Goal: Task Accomplishment & Management: Manage account settings

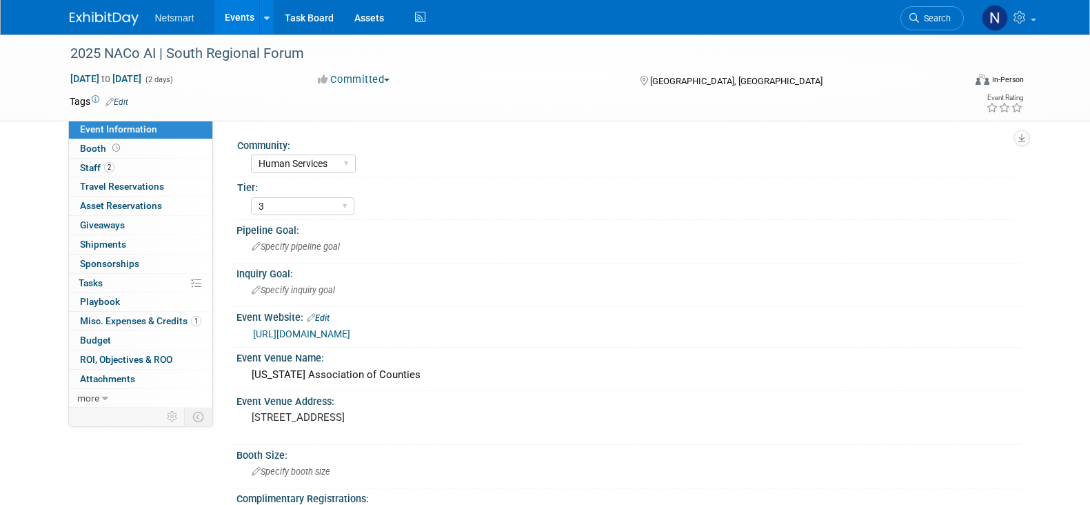
select select "Human Services"
select select "3"
select select "No"
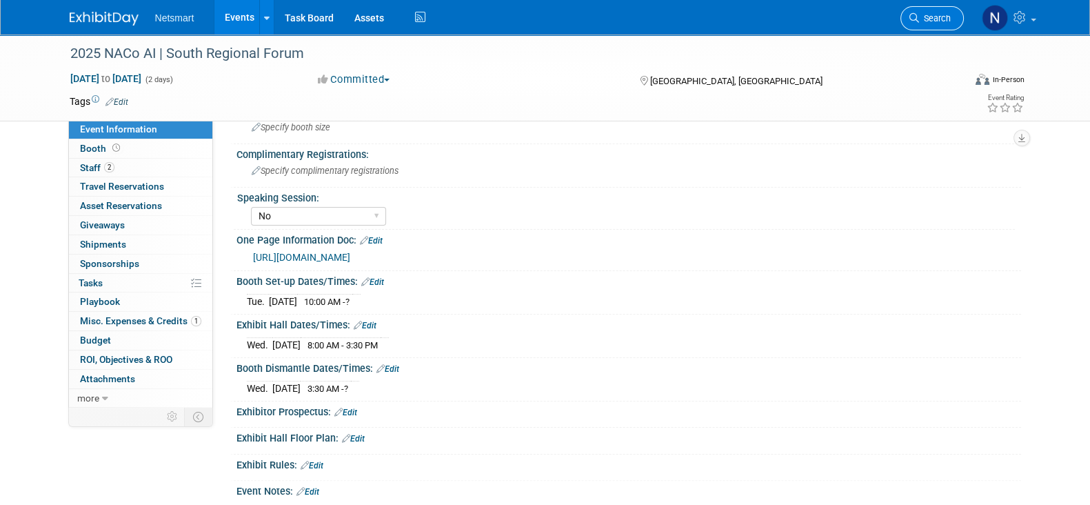
click at [915, 12] on link "Search" at bounding box center [931, 18] width 63 height 24
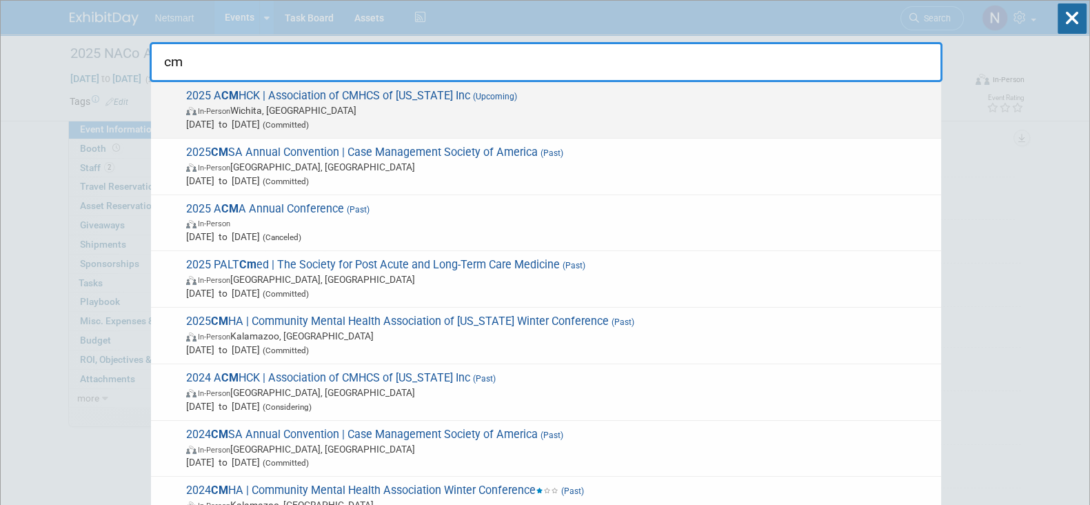
type input "cm"
click at [321, 117] on span "Sep 23, 2025 to Sep 25, 2025 (Committed)" at bounding box center [560, 124] width 748 height 14
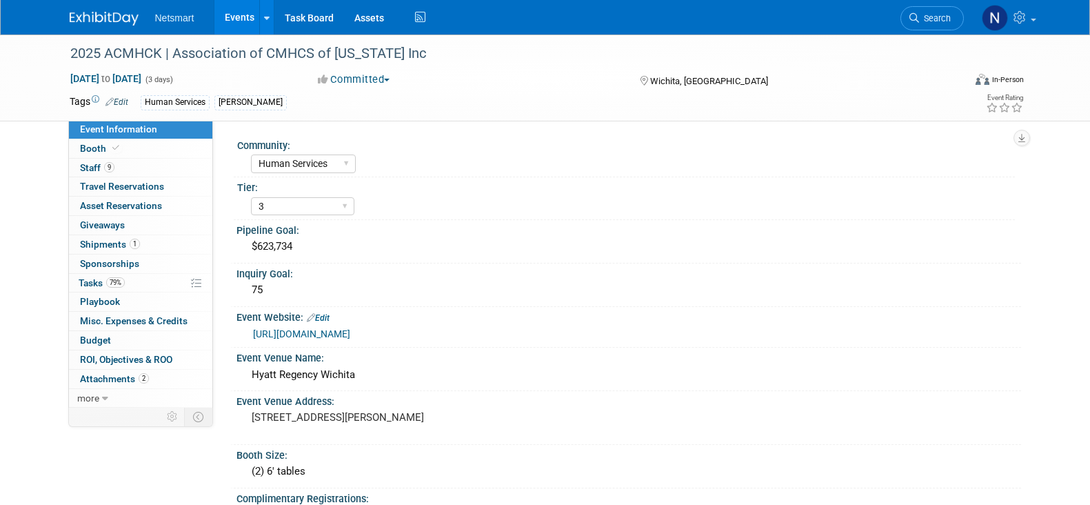
select select "Human Services"
select select "3"
select select "No"
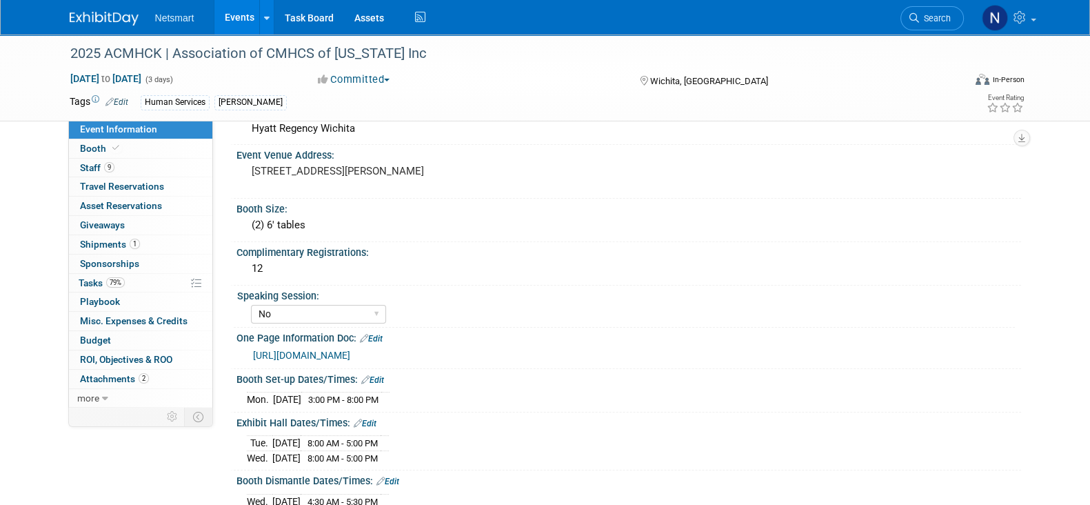
scroll to position [259, 0]
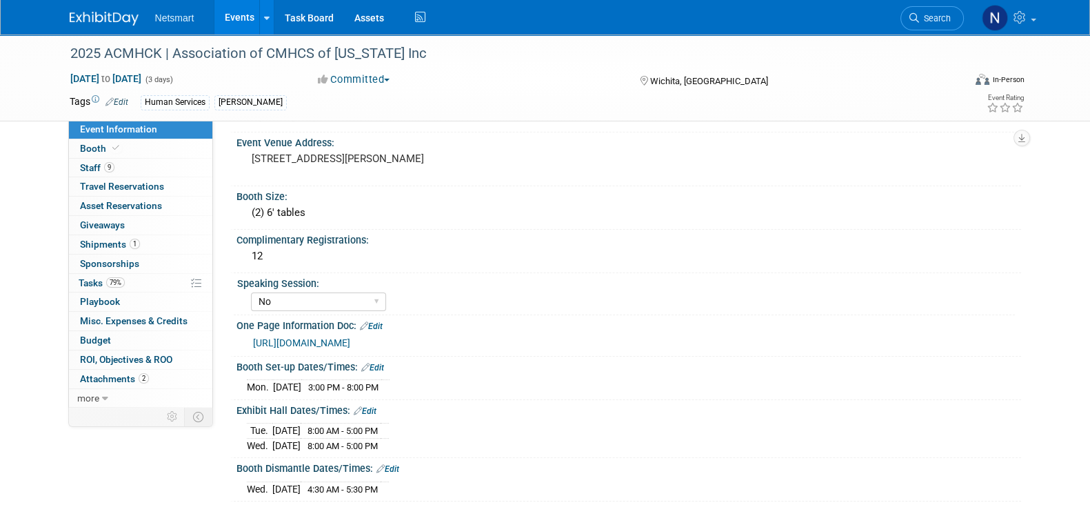
click at [350, 337] on link "https://ntst.sharepoint.com/:w:/s/HSTradeshowsEvents/EWgks7tQ5SZEsyzh-99JmJgB4G…" at bounding box center [301, 342] width 97 height 11
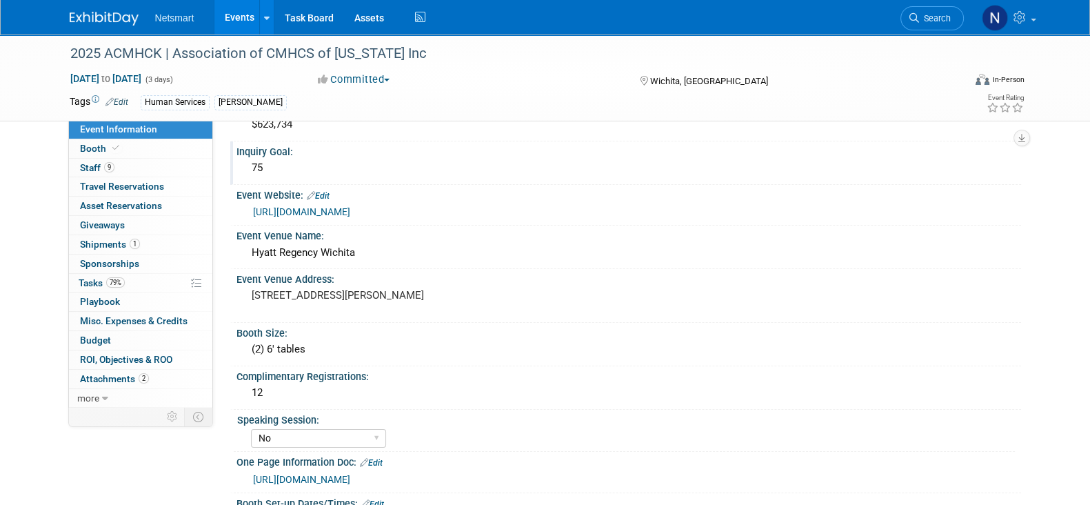
scroll to position [85, 0]
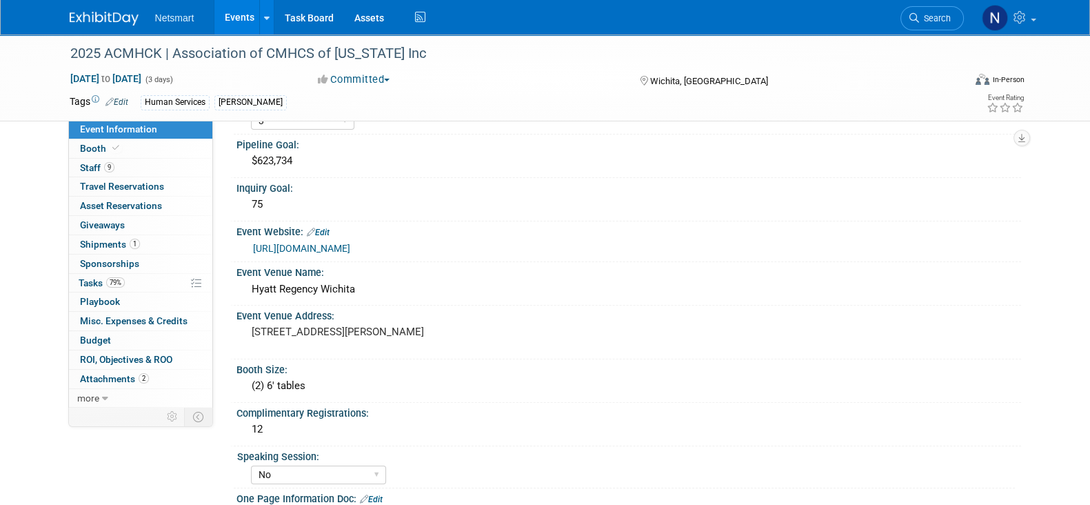
click at [350, 244] on link "https://acmhck.org/annualconference/2025-annual-conference-for-behavioral-healt…" at bounding box center [301, 248] width 97 height 11
click at [925, 9] on link "Search" at bounding box center [931, 18] width 63 height 24
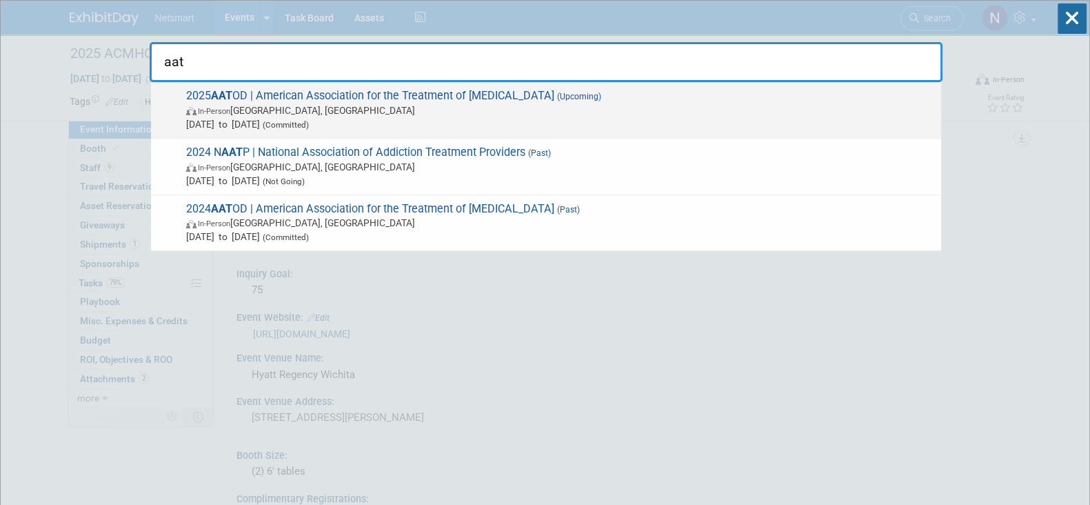
type input "aat"
click at [354, 108] on span "In-Person Philadelphia, PA" at bounding box center [560, 110] width 748 height 14
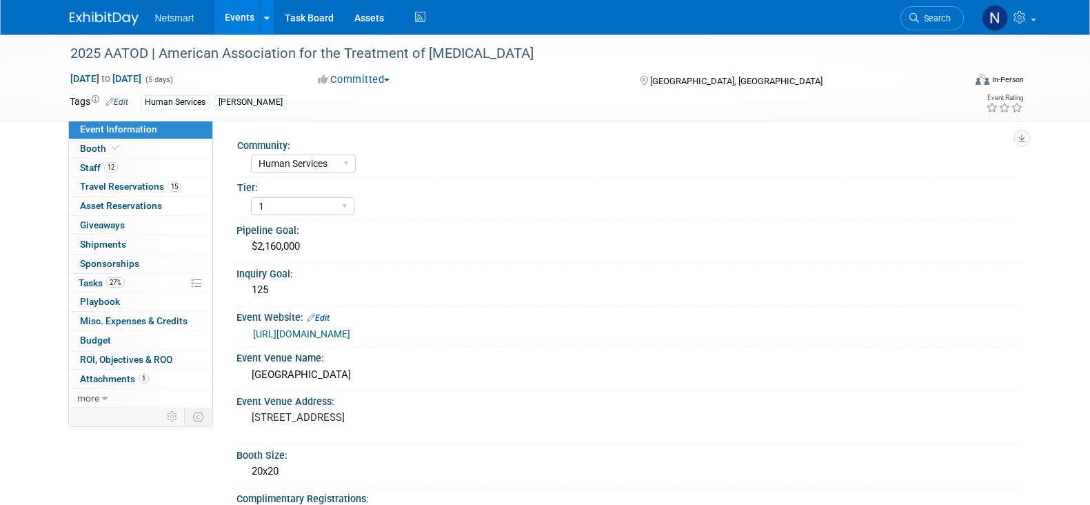
select select "Human Services"
select select "1"
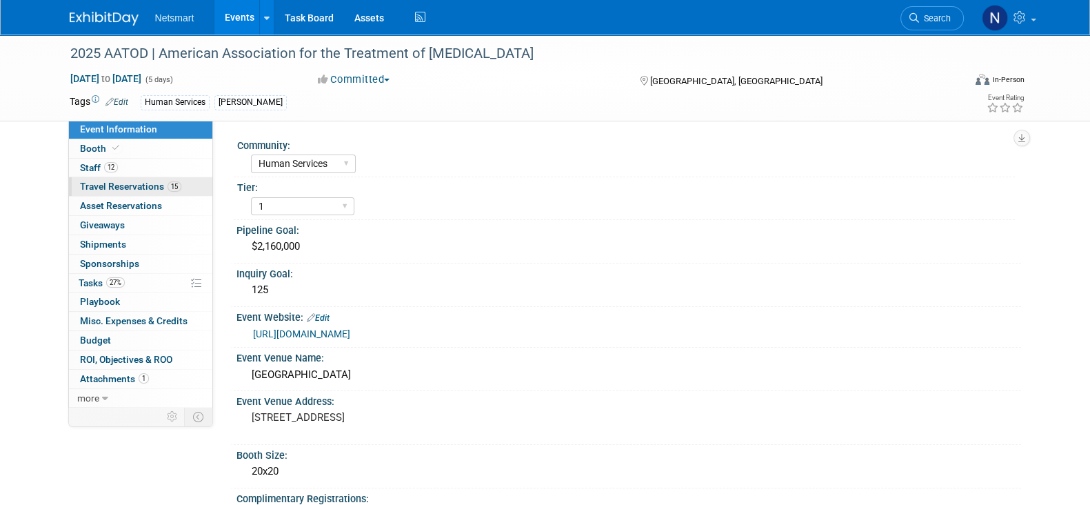
click at [140, 185] on span "Travel Reservations 15" at bounding box center [130, 186] width 101 height 11
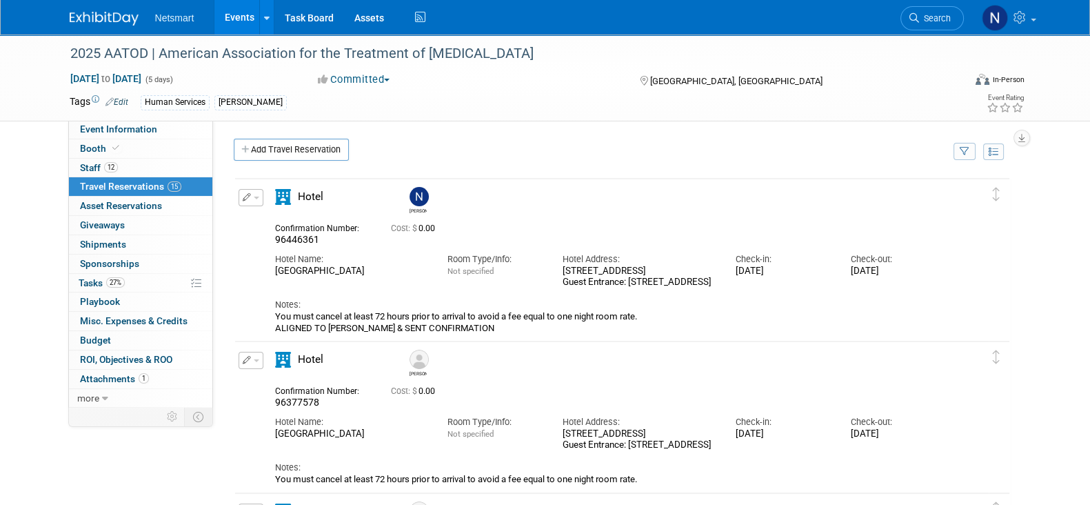
click at [536, 219] on div "Cost: $ 0.00" at bounding box center [639, 226] width 497 height 14
click at [315, 22] on link "Task Board" at bounding box center [309, 17] width 70 height 34
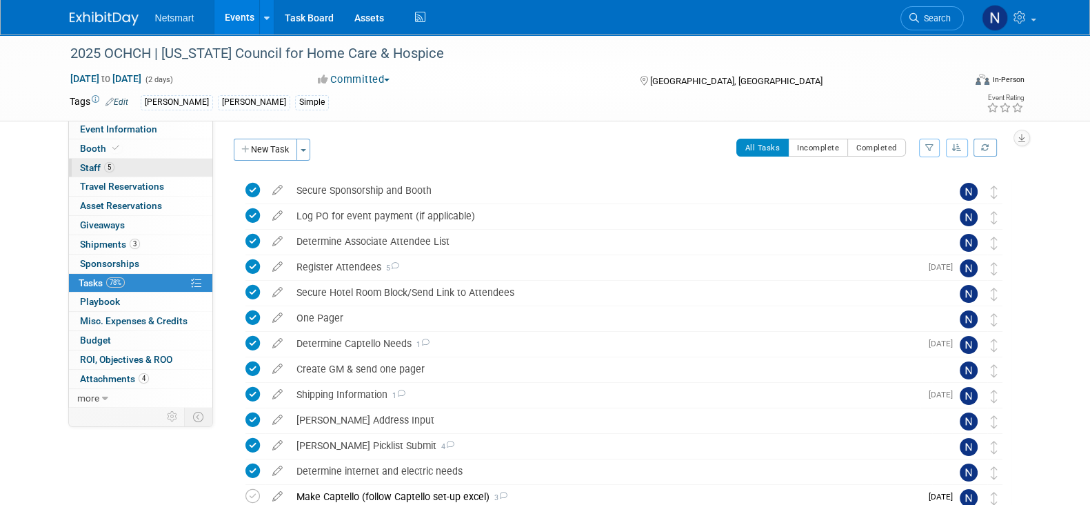
click at [150, 170] on link "5 Staff 5" at bounding box center [140, 168] width 143 height 19
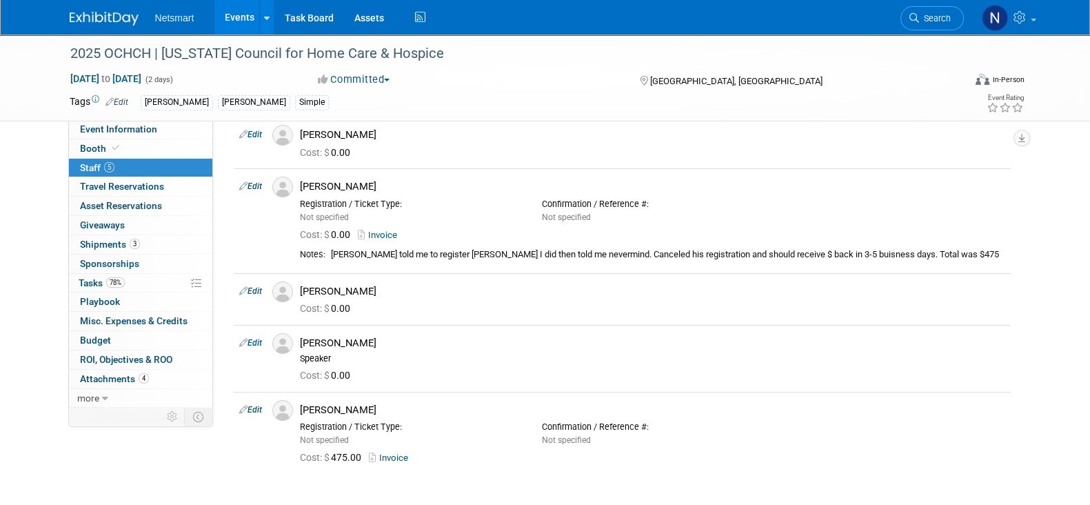
scroll to position [85, 0]
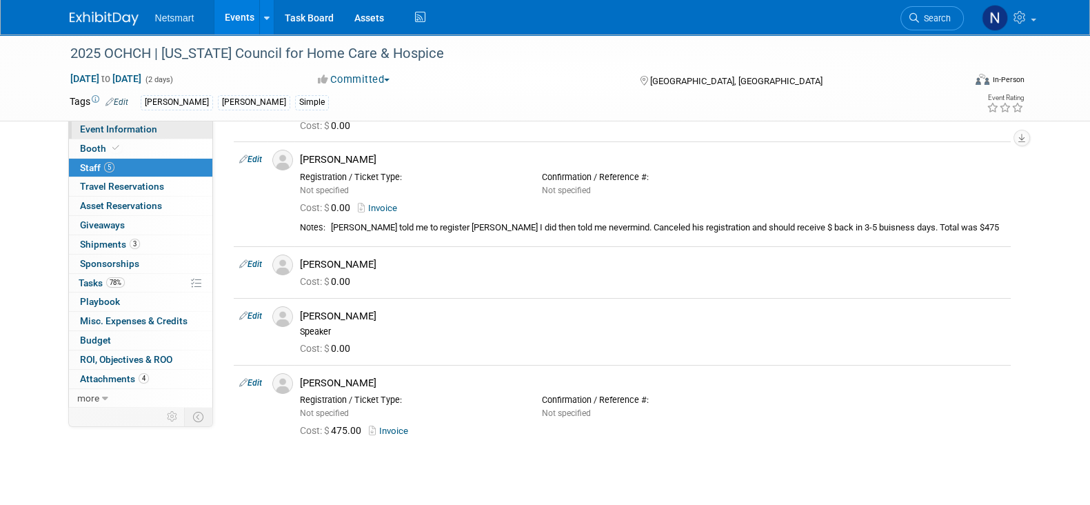
click at [143, 134] on span "Event Information" at bounding box center [118, 128] width 77 height 11
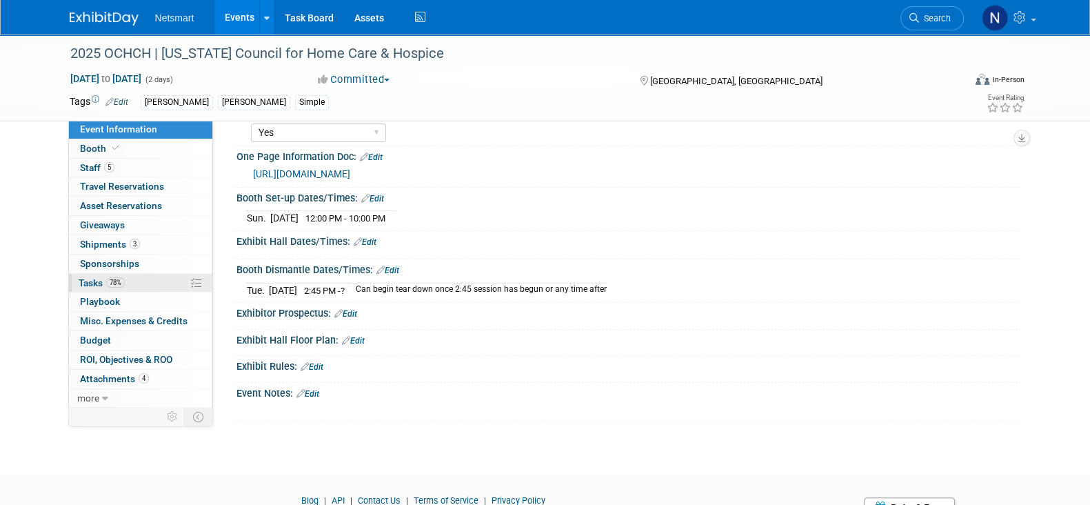
scroll to position [431, 0]
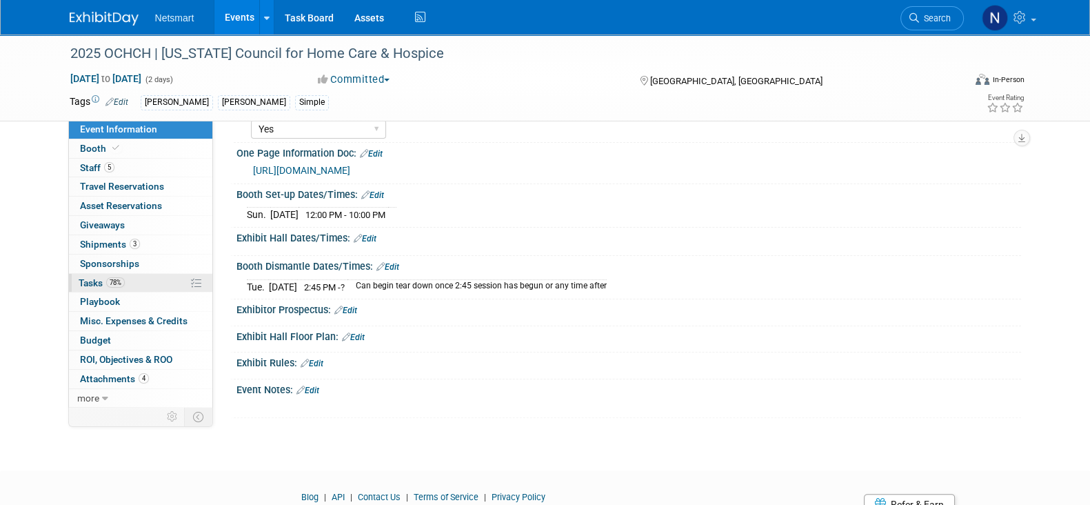
click at [123, 281] on span "78%" at bounding box center [115, 282] width 19 height 10
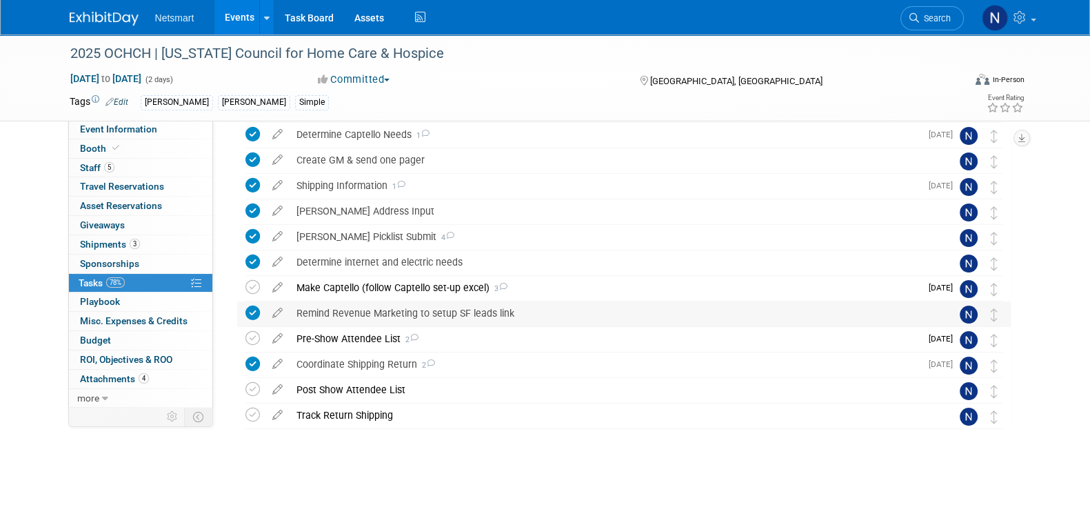
scroll to position [217, 0]
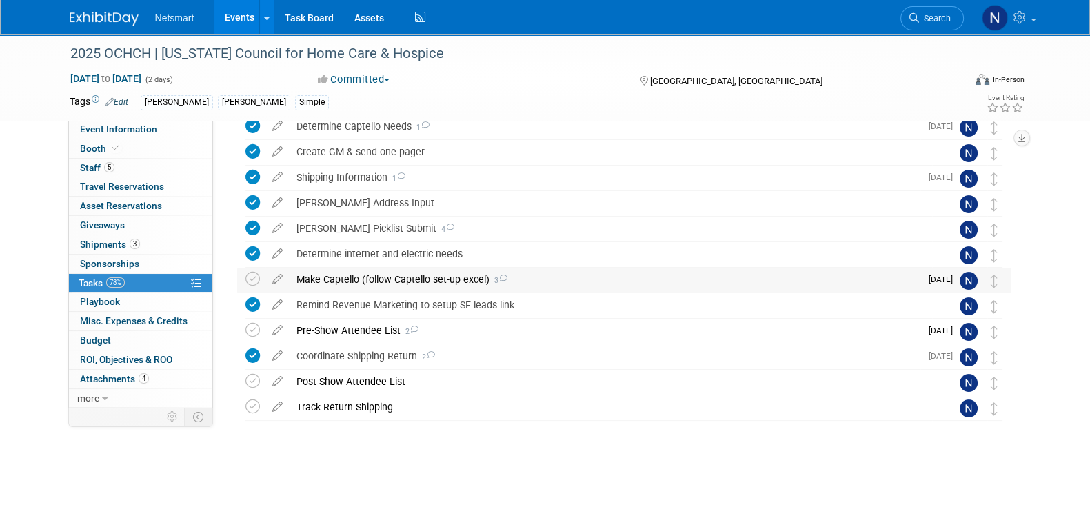
click at [379, 280] on div "Make Captello (follow Captello set-up excel) 3" at bounding box center [605, 278] width 631 height 23
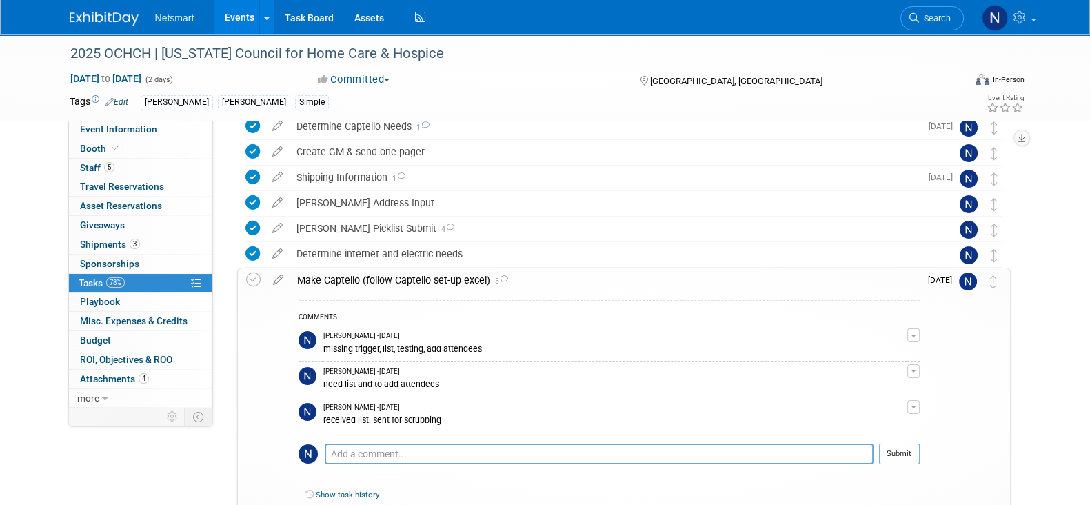
click at [379, 278] on div "Make Captello (follow Captello set-up excel) 3" at bounding box center [604, 279] width 629 height 23
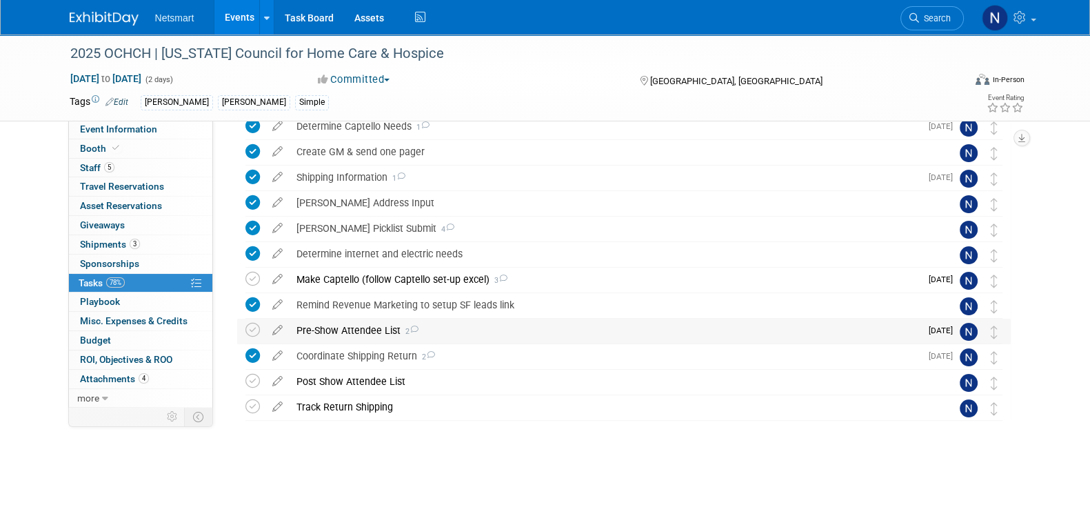
click at [356, 331] on div "Pre-Show Attendee List 2" at bounding box center [605, 330] width 631 height 23
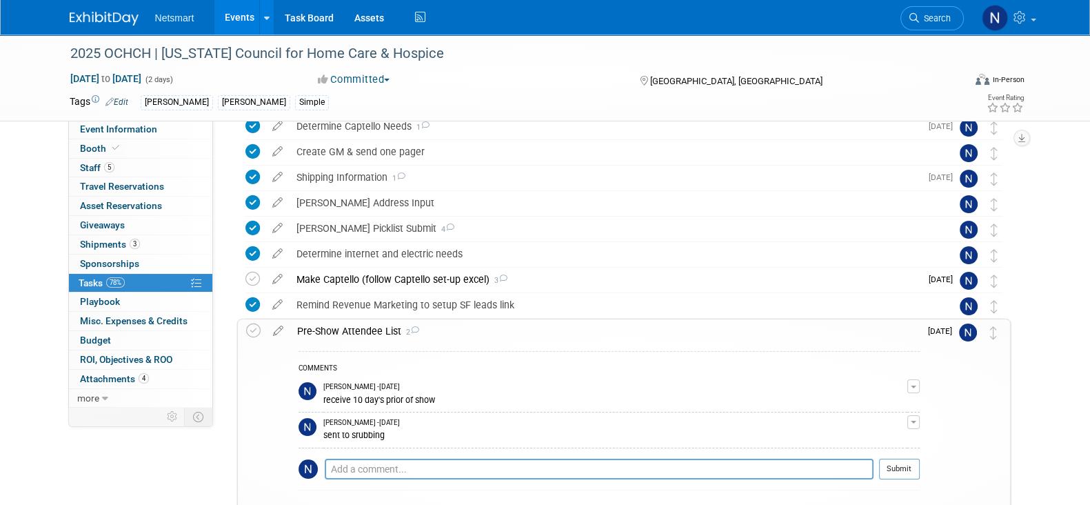
click at [356, 331] on div "Pre-Show Attendee List 2" at bounding box center [604, 330] width 629 height 23
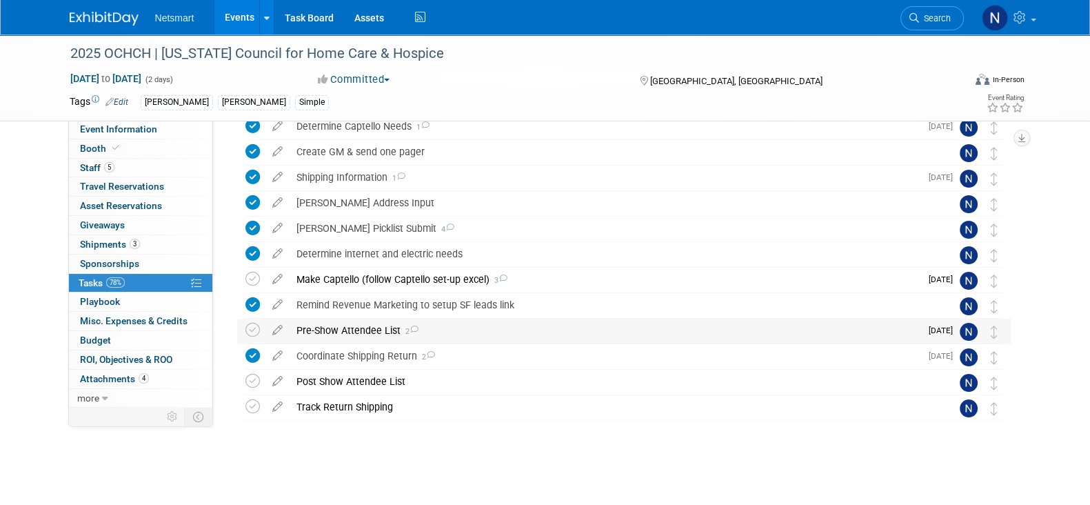
click at [356, 331] on div "Pre-Show Attendee List 2" at bounding box center [605, 330] width 631 height 23
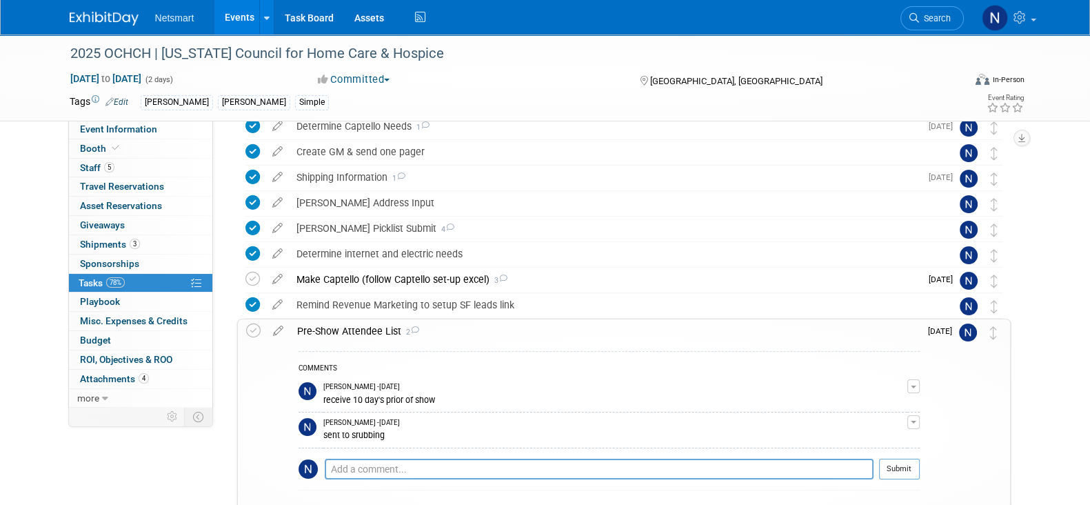
click at [356, 331] on div "Pre-Show Attendee List 2" at bounding box center [604, 330] width 629 height 23
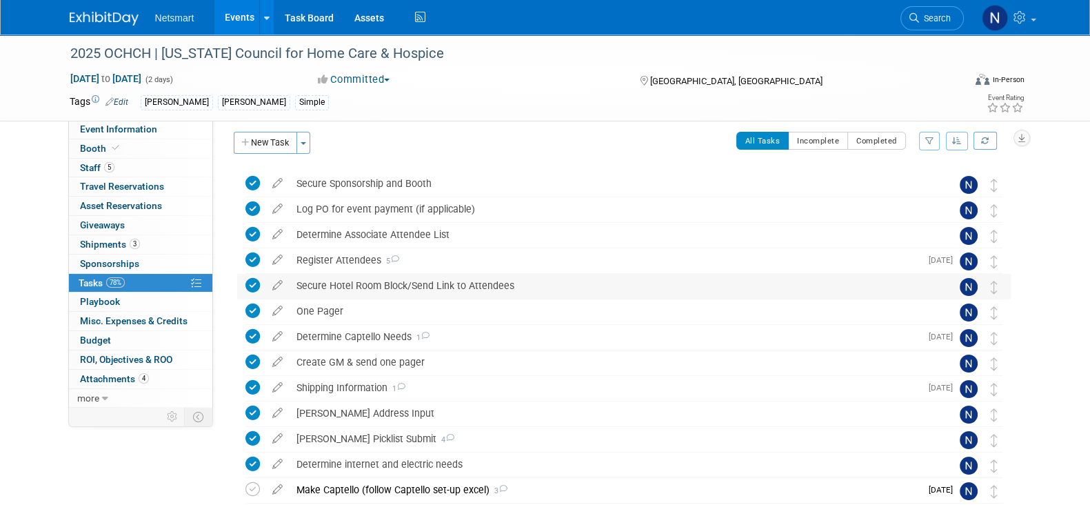
scroll to position [0, 0]
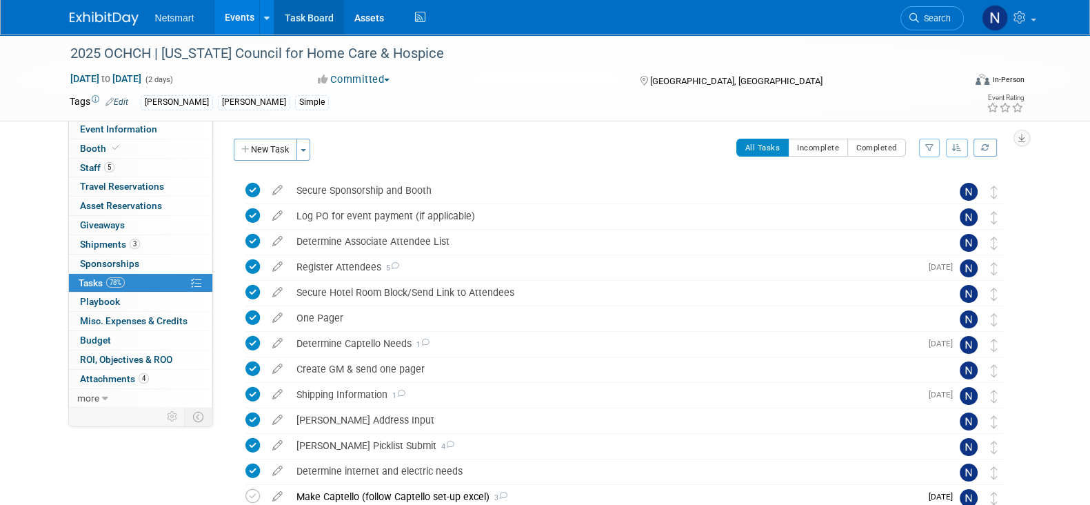
click at [309, 26] on link "Task Board" at bounding box center [309, 17] width 70 height 34
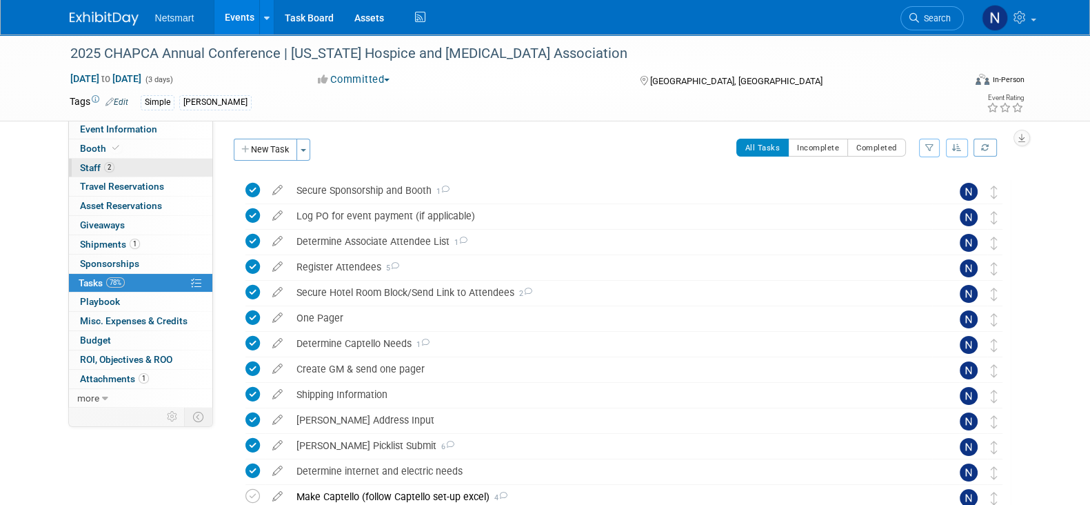
click at [138, 168] on link "2 Staff 2" at bounding box center [140, 168] width 143 height 19
